Goal: Task Accomplishment & Management: Complete application form

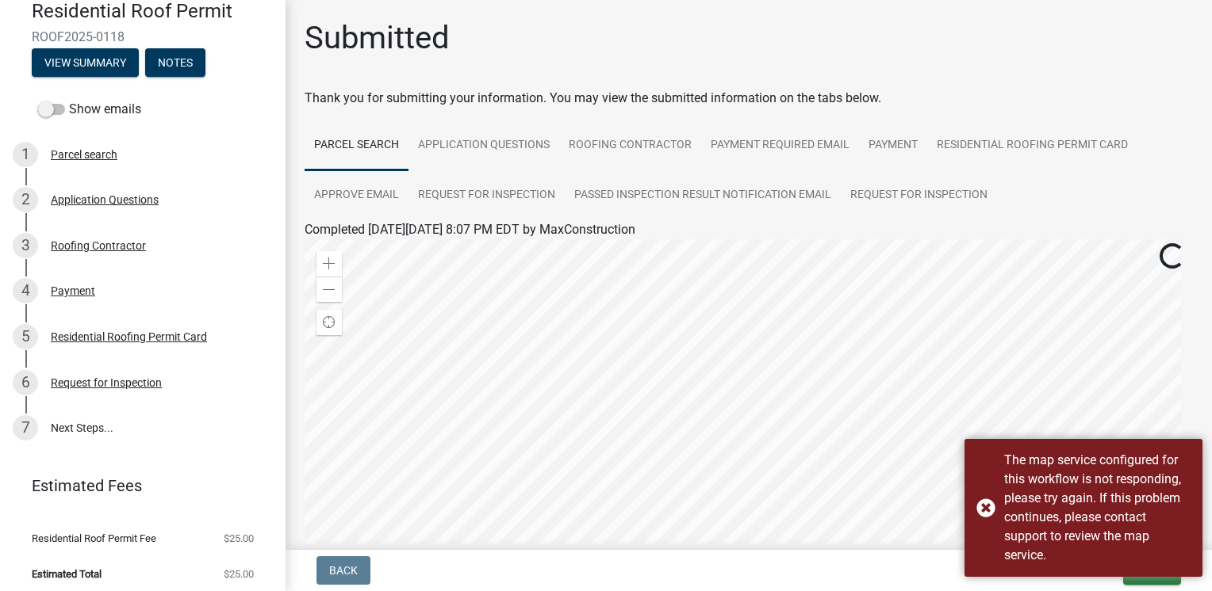
scroll to position [159, 0]
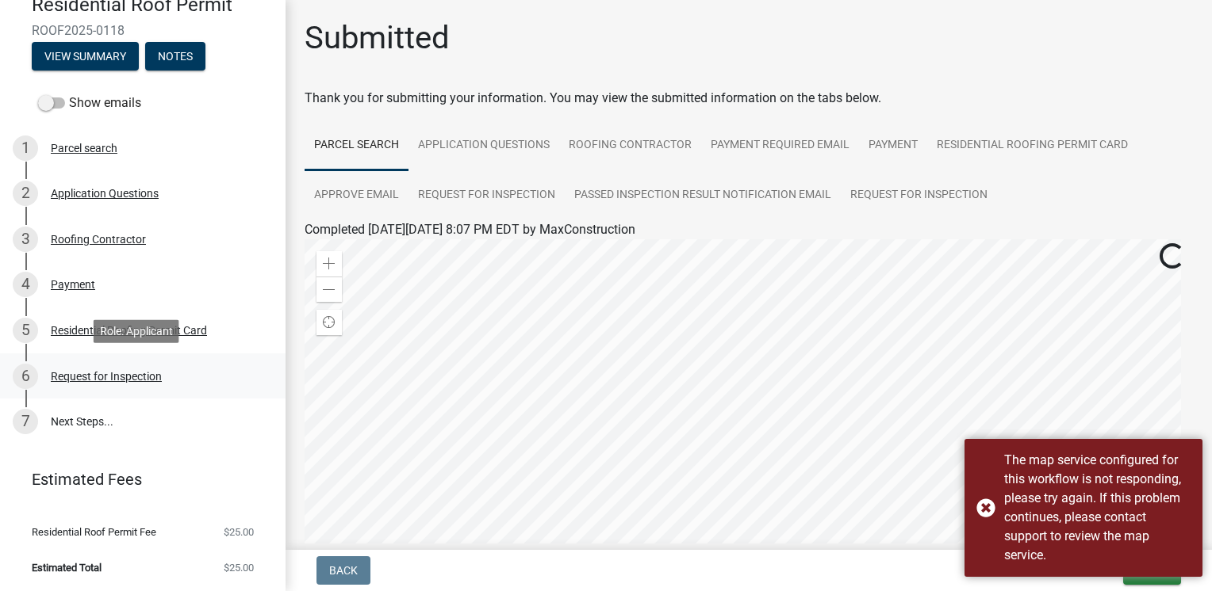
click at [123, 377] on div "Request for Inspection" at bounding box center [106, 376] width 111 height 11
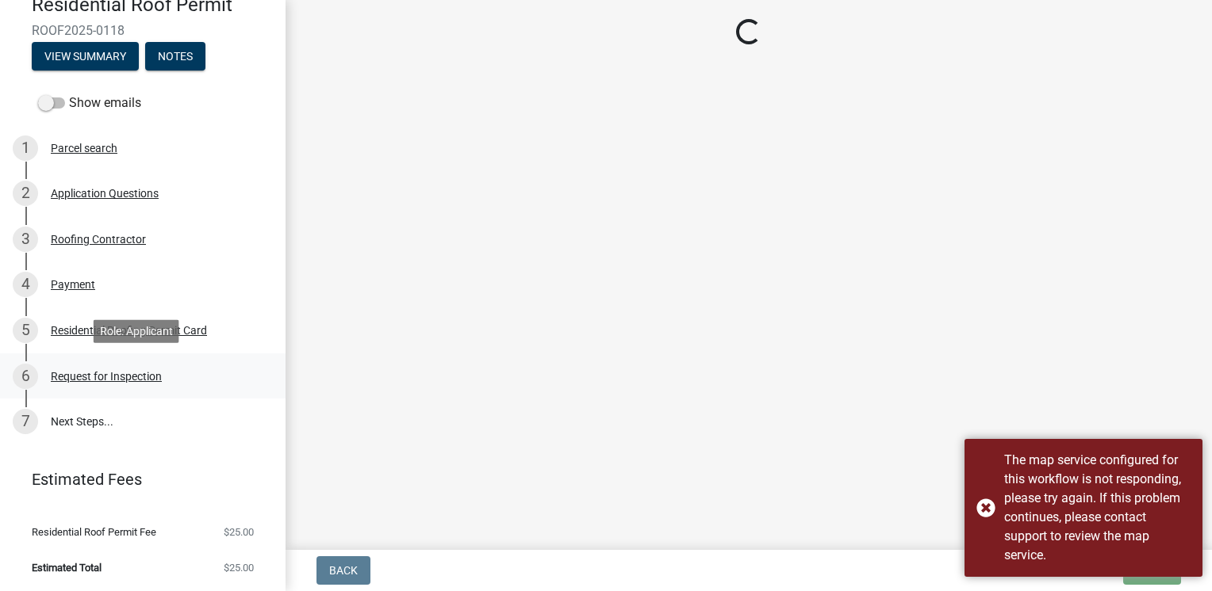
select select "b295104e-8323-4e41-b57e-5e62d3e6ae0f"
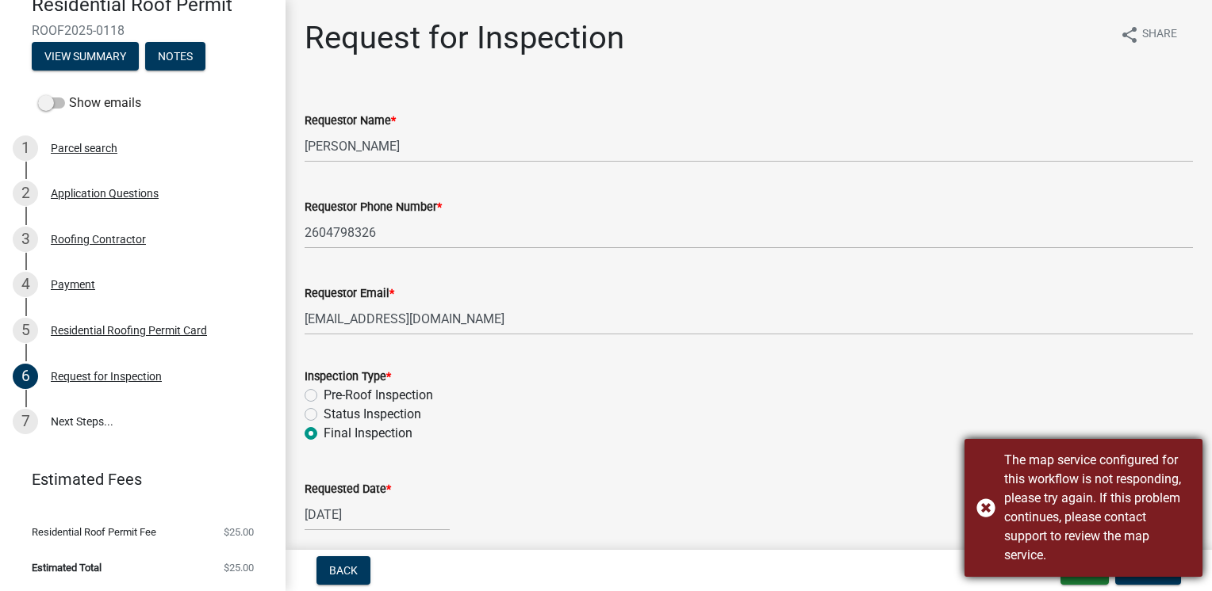
click at [986, 508] on div "The map service configured for this workflow is not responding, please try agai…" at bounding box center [1083, 508] width 238 height 138
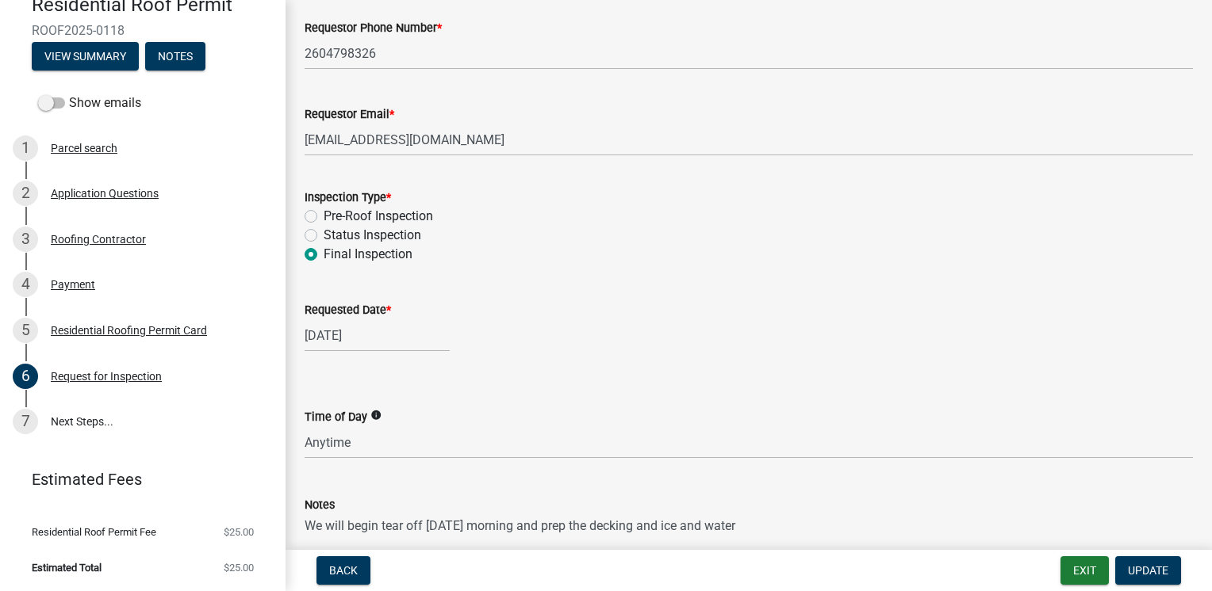
scroll to position [181, 0]
select select "8"
select select "2025"
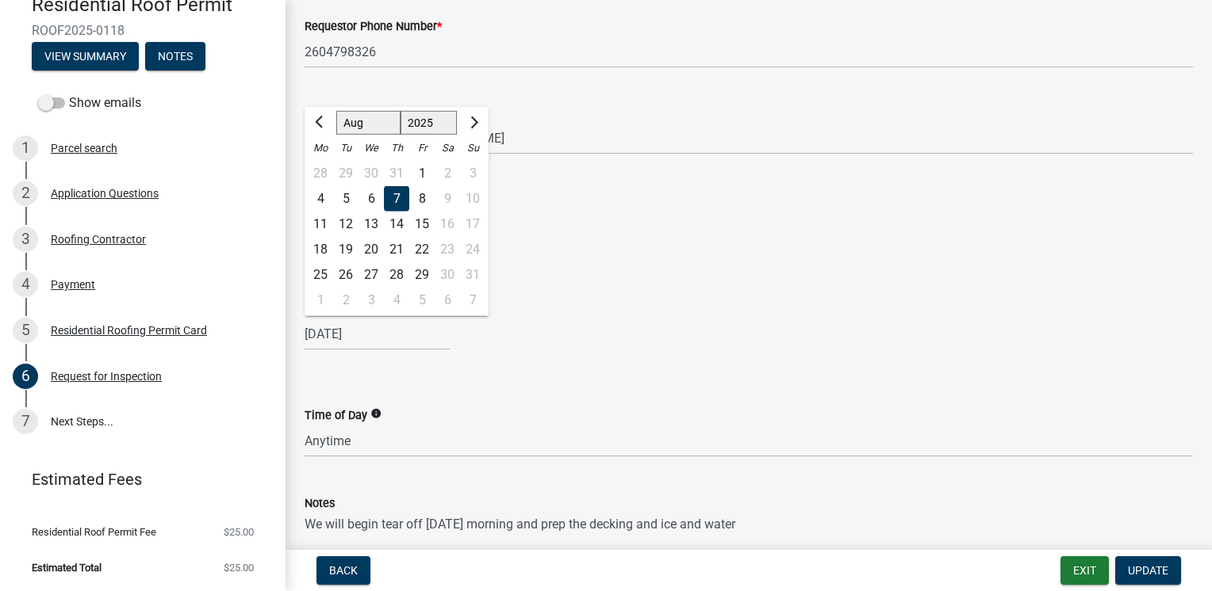
click at [396, 336] on input "[DATE]" at bounding box center [376, 334] width 145 height 33
click at [588, 290] on div "Requested Date * [DATE] Jan Feb Mar Apr May Jun [DATE] Aug Sep Oct Nov [DATE] 1…" at bounding box center [748, 314] width 888 height 74
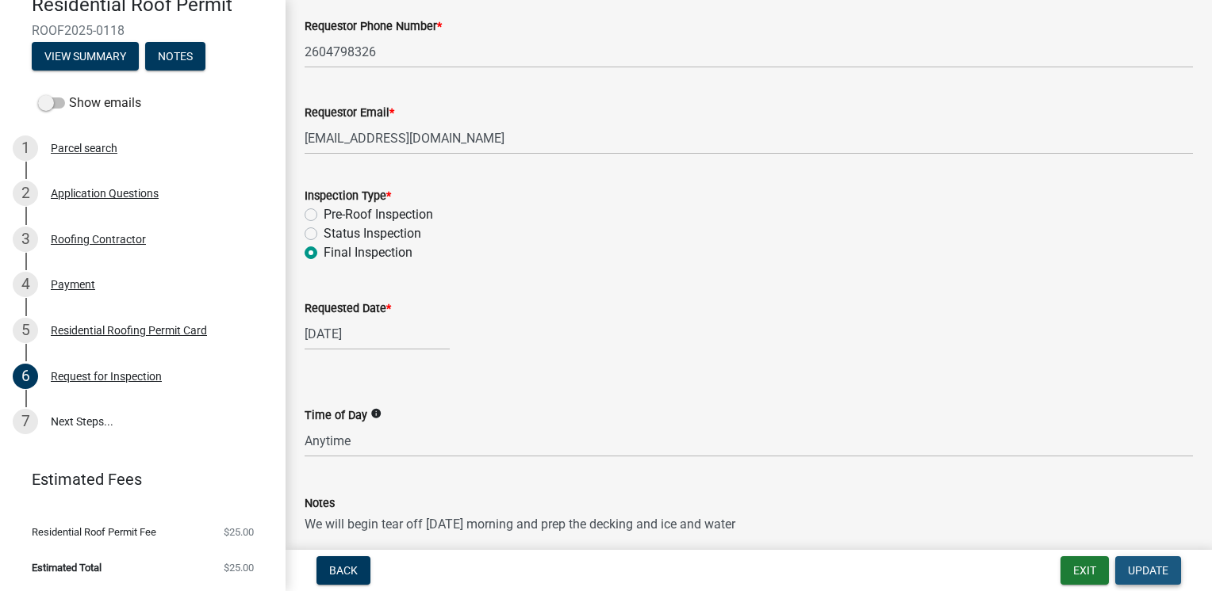
click at [1154, 569] on span "Update" at bounding box center [1147, 571] width 40 height 13
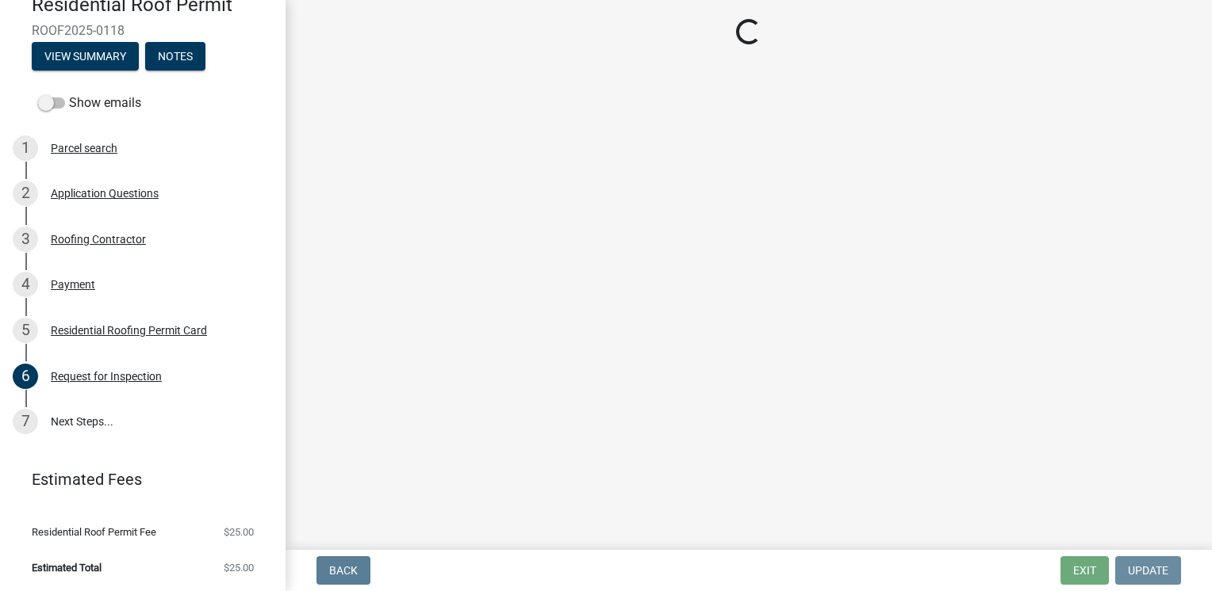
scroll to position [0, 0]
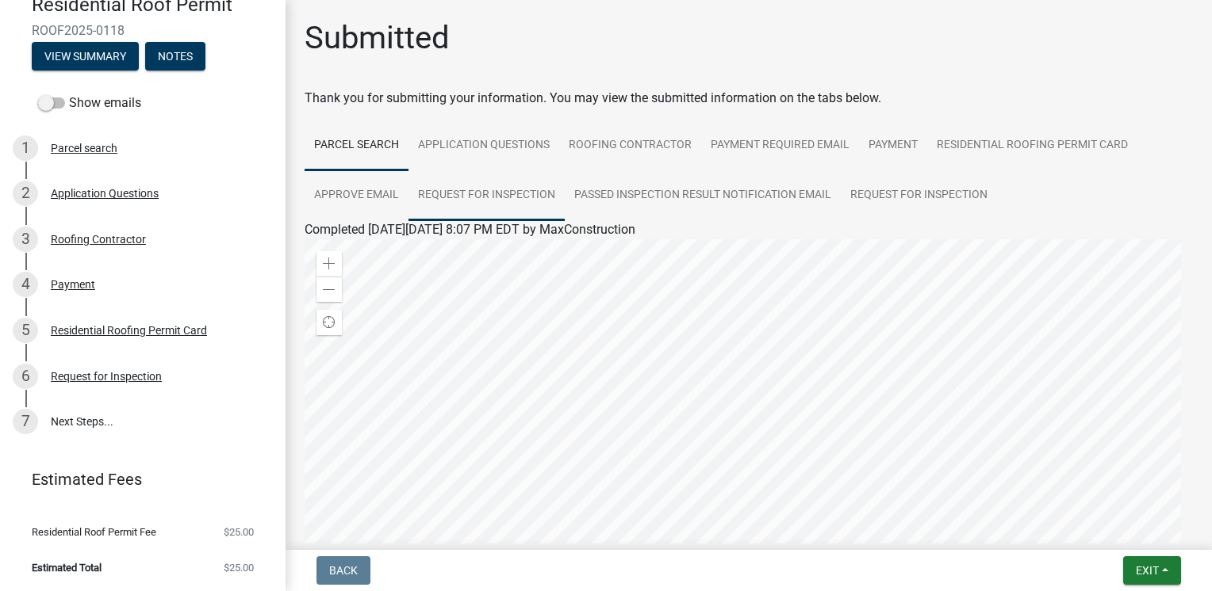
click at [534, 189] on link "Request for Inspection" at bounding box center [486, 195] width 156 height 51
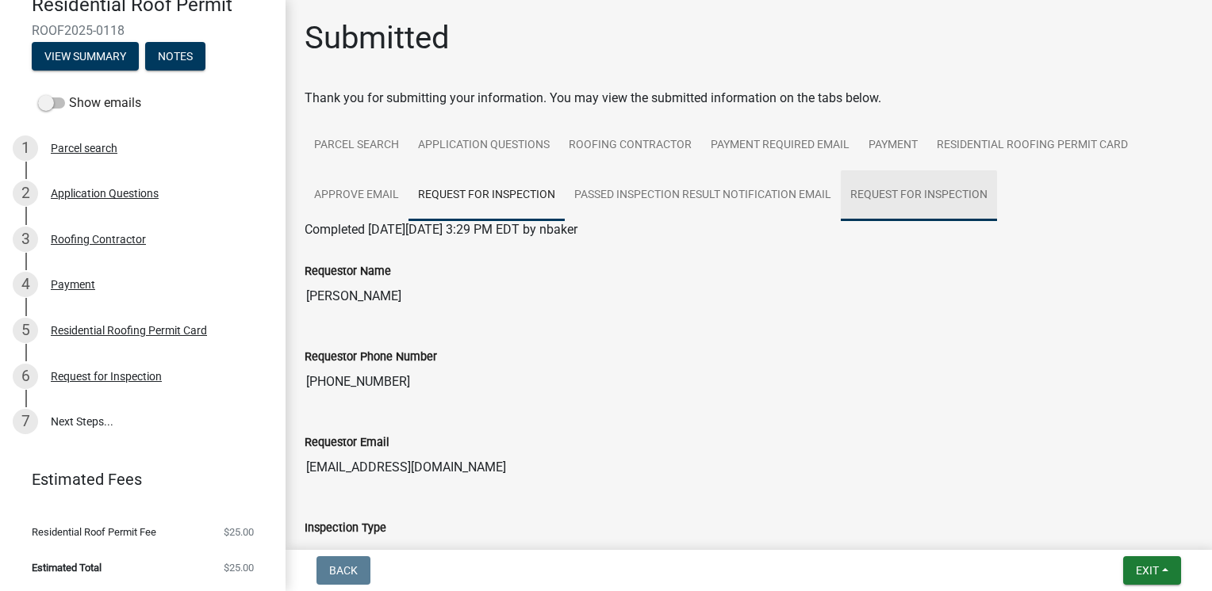
click at [914, 198] on link "Request for Inspection" at bounding box center [918, 195] width 156 height 51
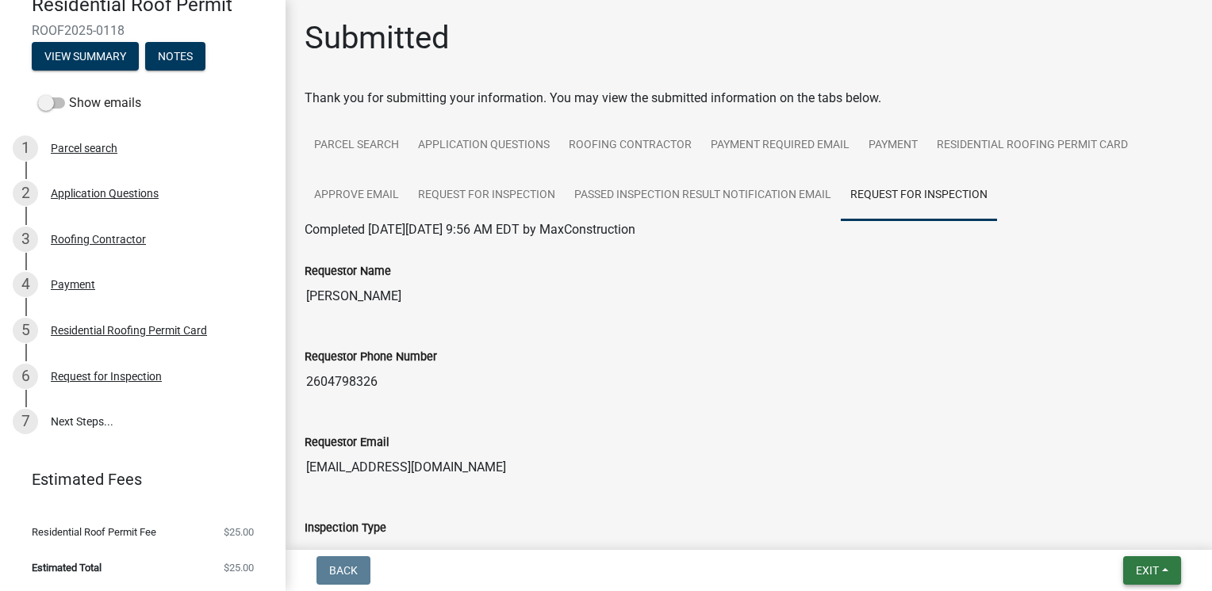
click at [1138, 569] on span "Exit" at bounding box center [1146, 571] width 23 height 13
click at [1118, 528] on button "Save & Exit" at bounding box center [1118, 530] width 127 height 38
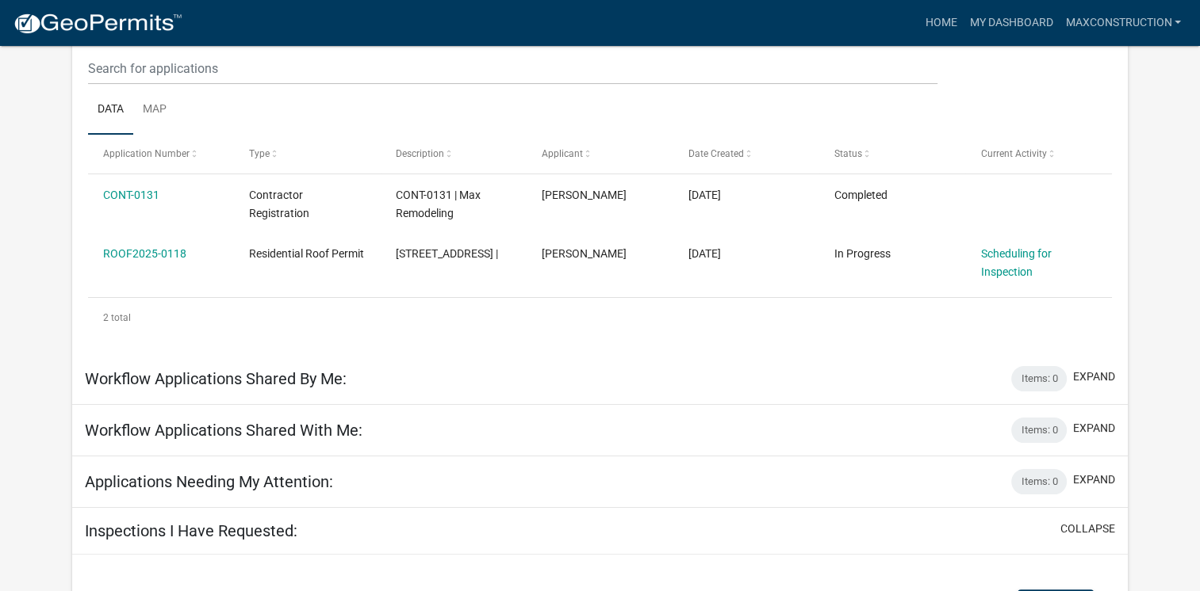
scroll to position [371, 0]
